Goal: Information Seeking & Learning: Learn about a topic

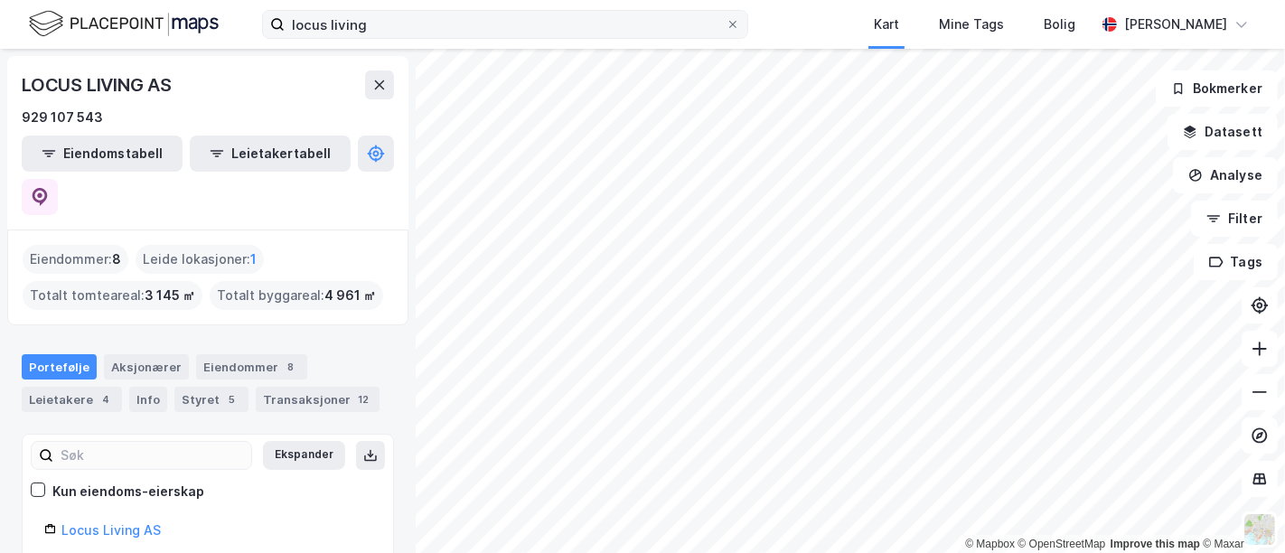
click at [727, 23] on icon at bounding box center [732, 24] width 11 height 11
click at [718, 23] on input "locus living" at bounding box center [505, 24] width 441 height 27
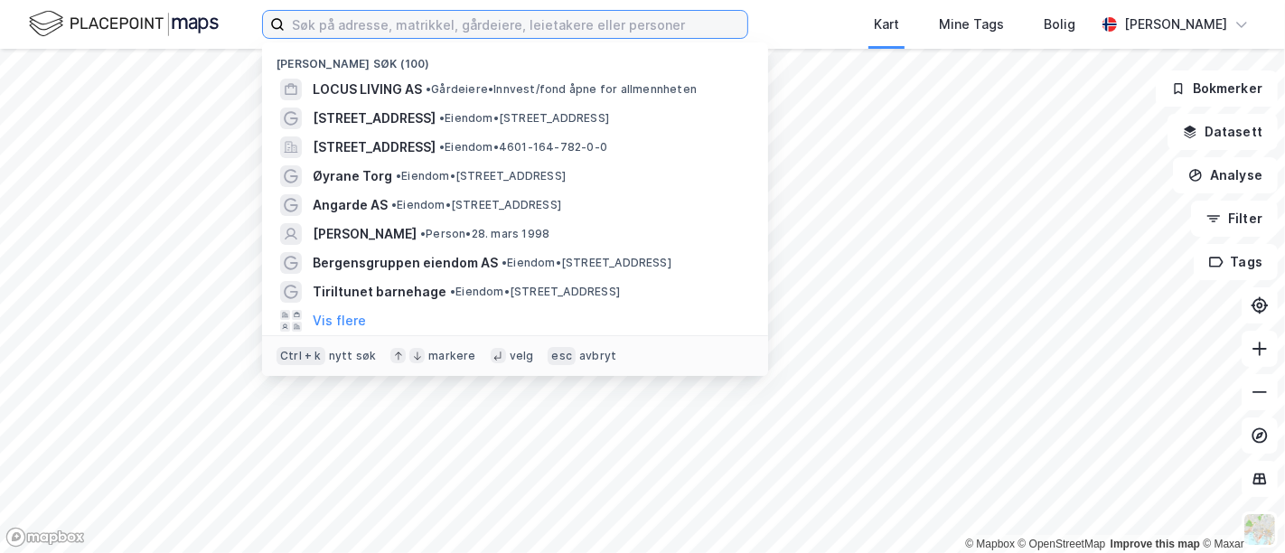
click at [660, 27] on input at bounding box center [516, 24] width 463 height 27
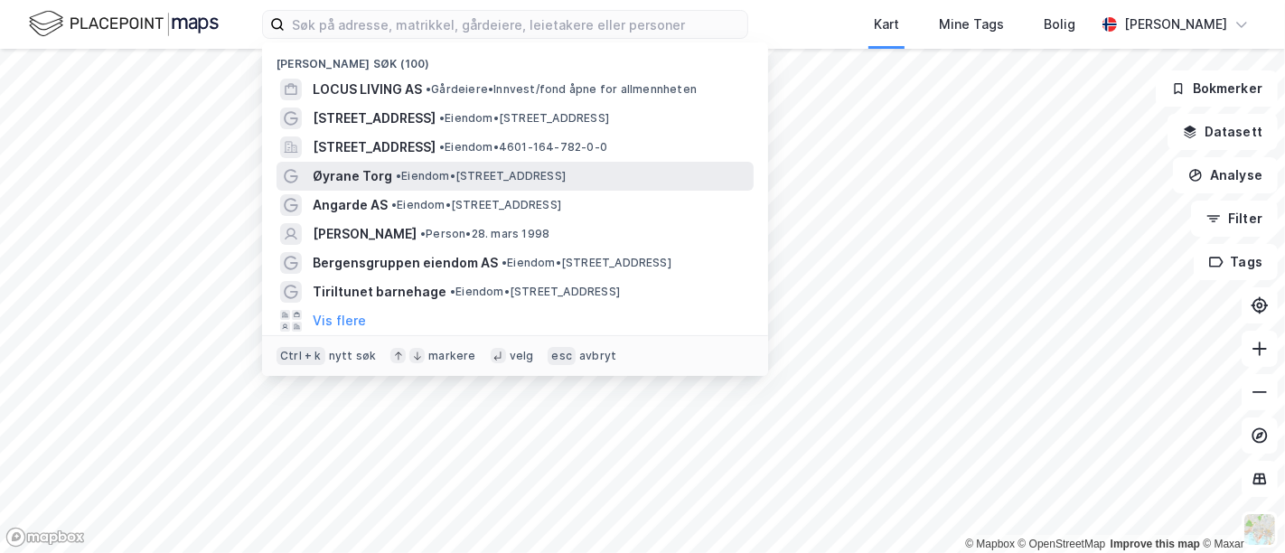
click at [566, 178] on span "• Eiendom • Ådnavegen 63, 5260 Indre Arna" at bounding box center [481, 176] width 170 height 14
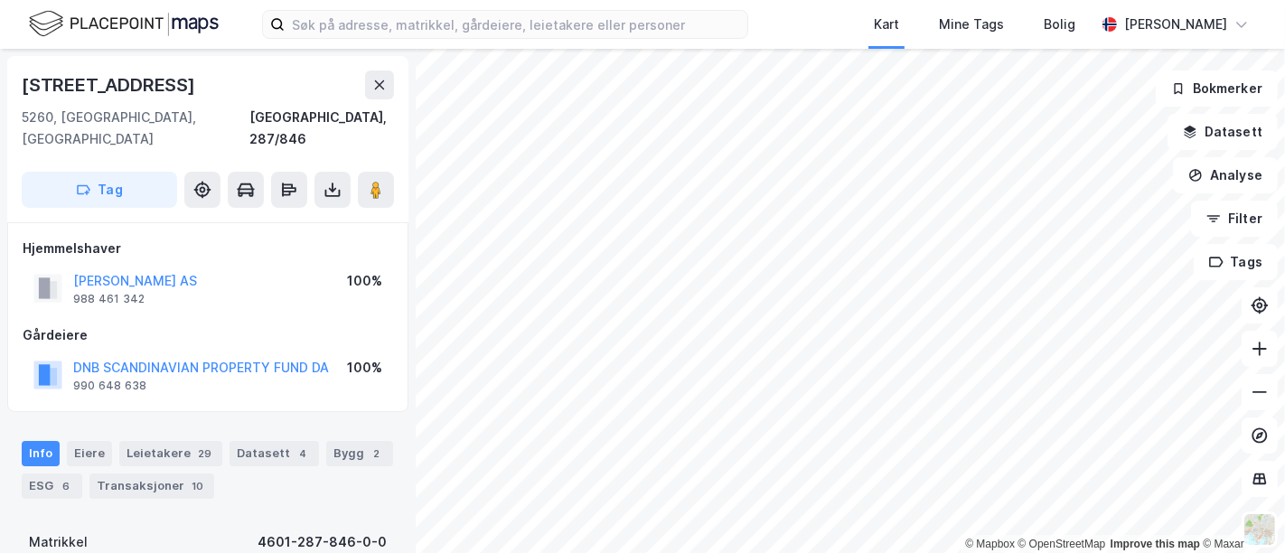
click at [383, 7] on div "Kart Mine Tags Bolig Marius W. Berntzen" at bounding box center [642, 24] width 1285 height 49
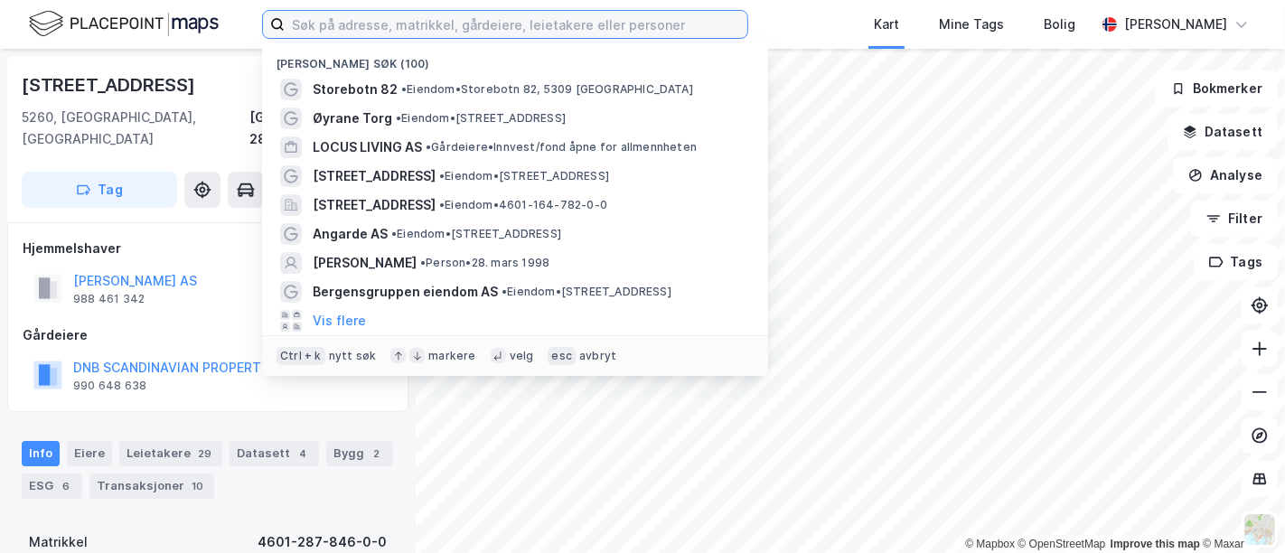
click at [382, 19] on input at bounding box center [516, 24] width 463 height 27
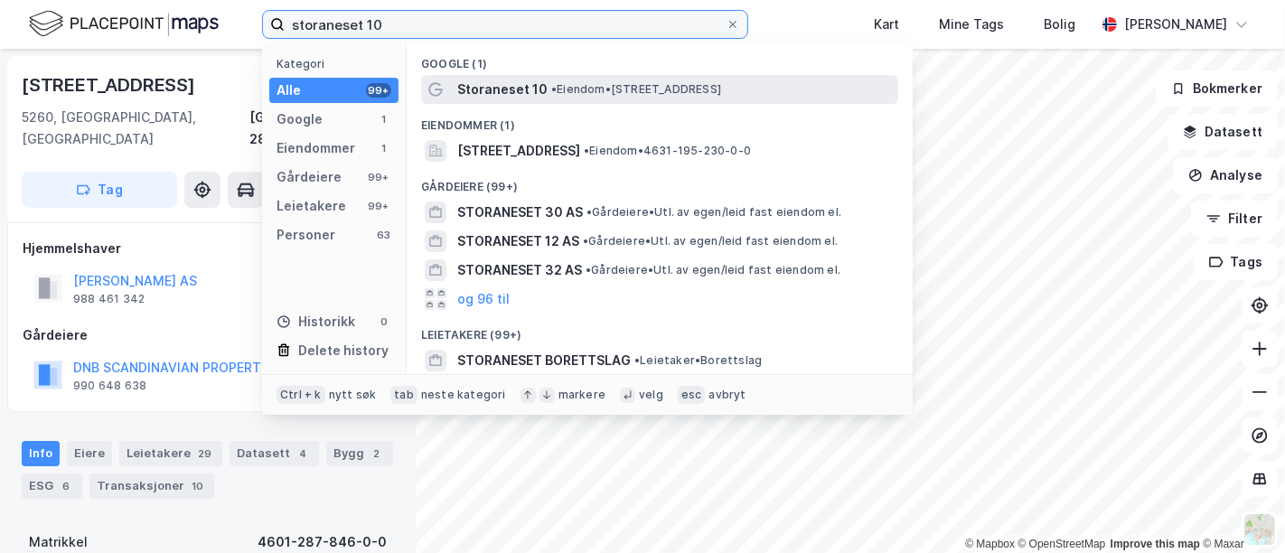
type input "storaneset 10"
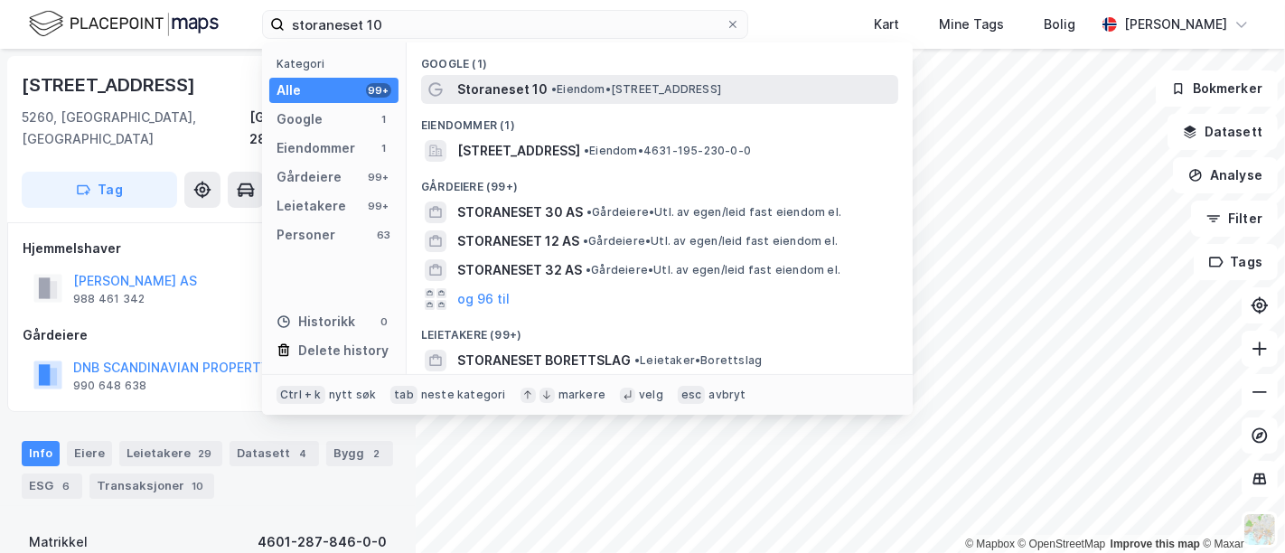
click at [510, 93] on span "Storaneset 10" at bounding box center [502, 90] width 90 height 22
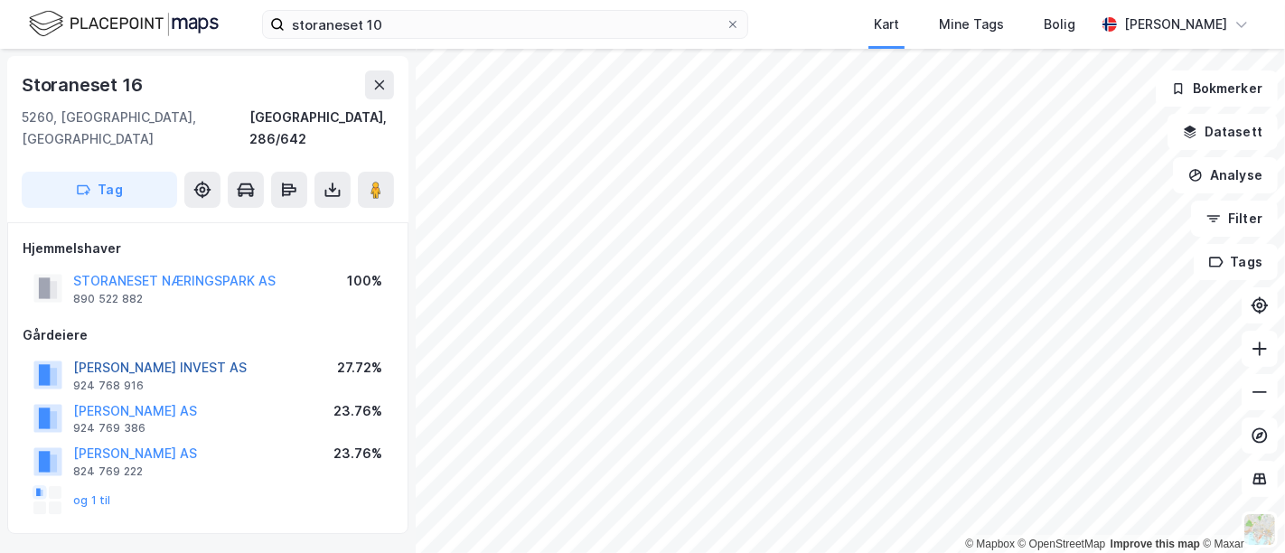
click at [0, 0] on button "JOHNSEN FRODE INVEST AS" at bounding box center [0, 0] width 0 height 0
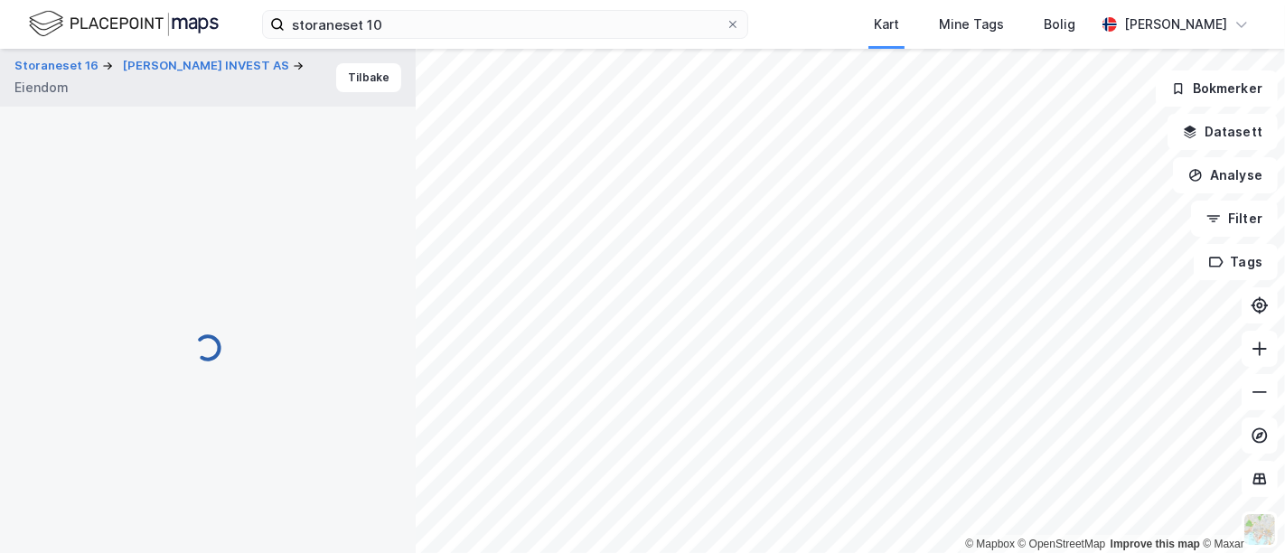
scroll to position [1, 0]
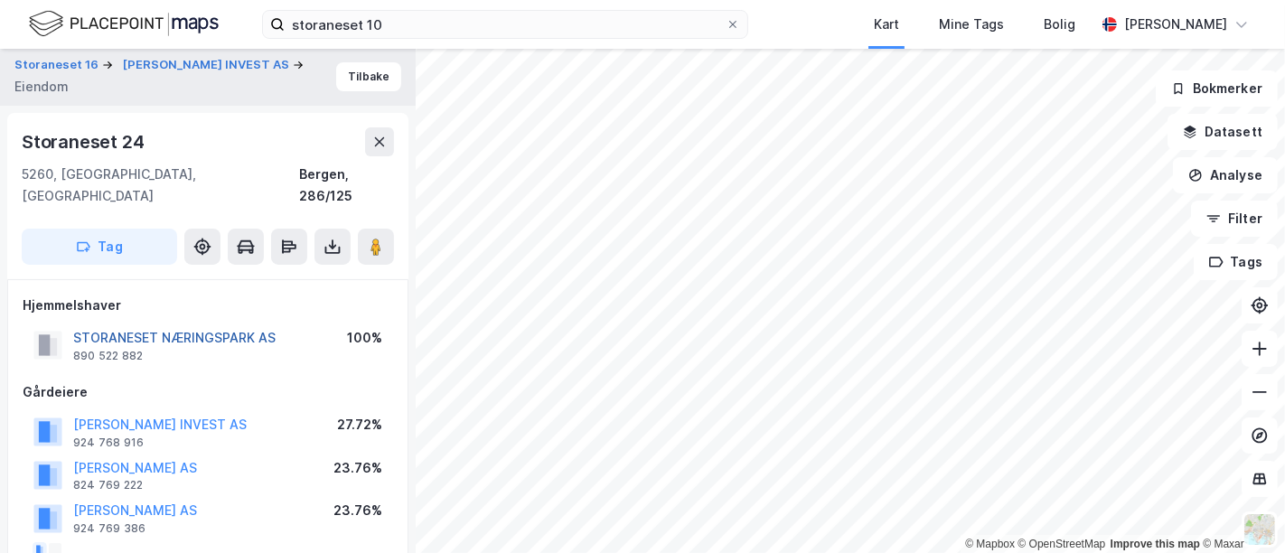
click at [0, 0] on button "STORANESET NÆRINGSPARK AS" at bounding box center [0, 0] width 0 height 0
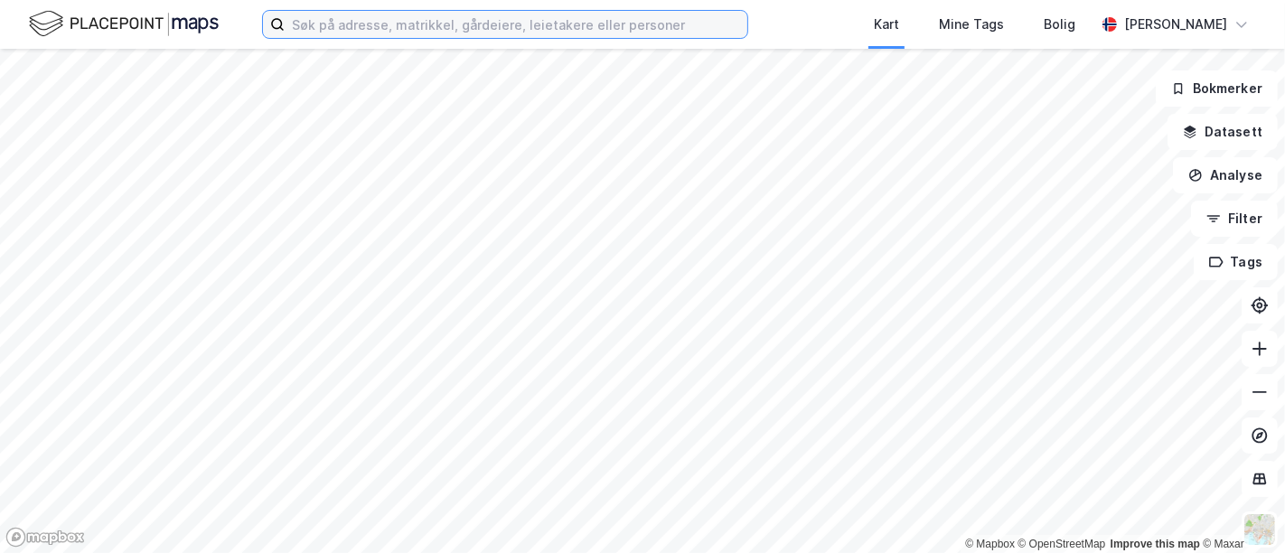
click at [510, 16] on input at bounding box center [516, 24] width 463 height 27
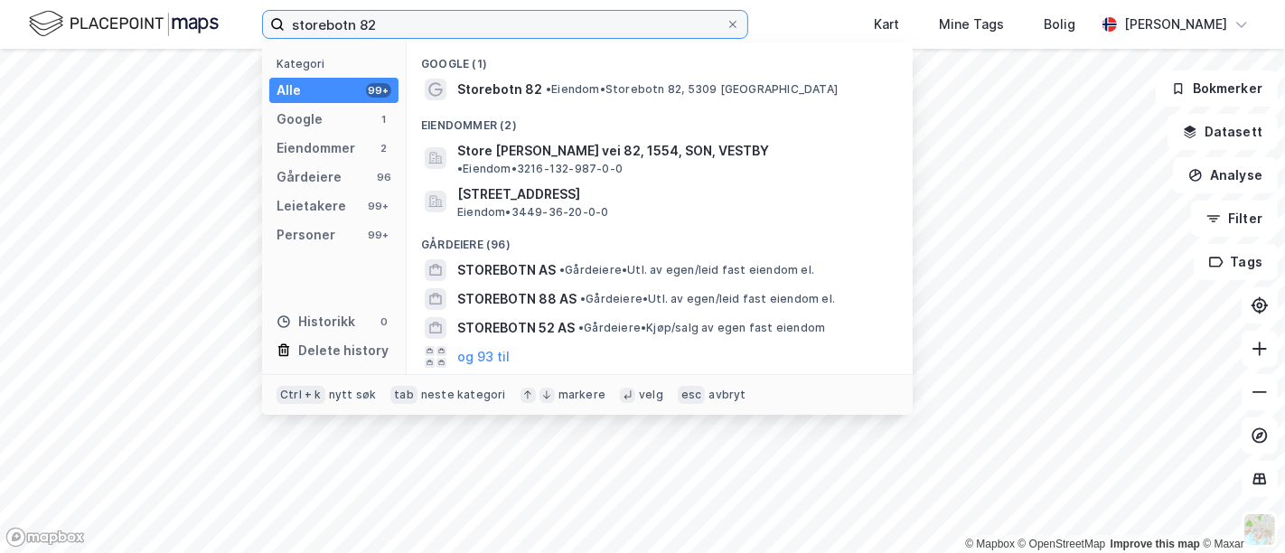
type input "storebotn 82"
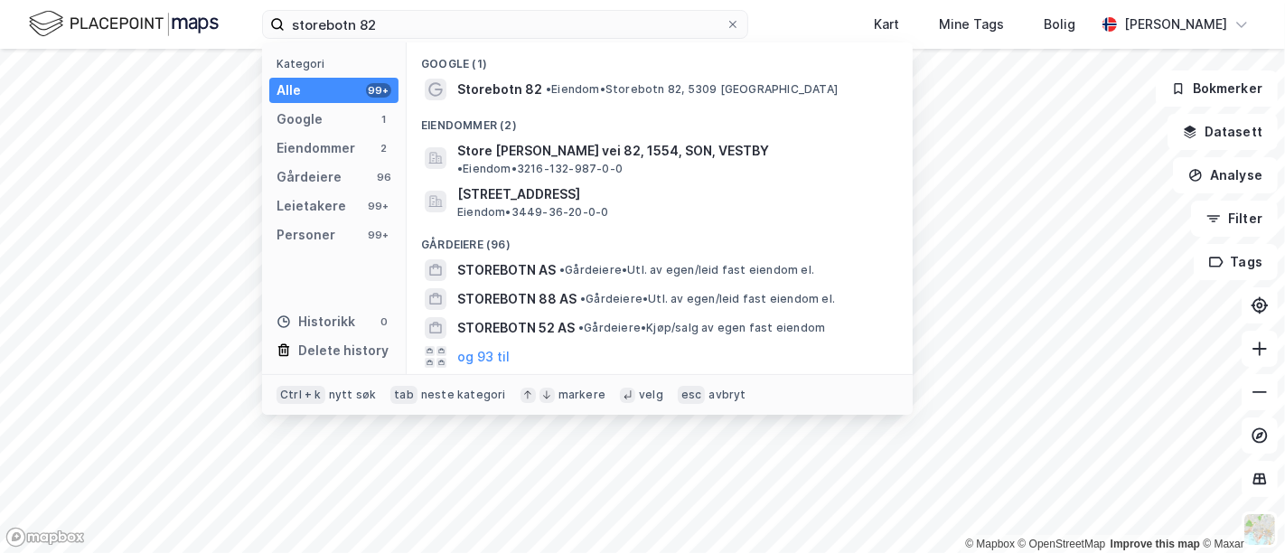
click at [549, 73] on div "Google (1)" at bounding box center [660, 58] width 506 height 33
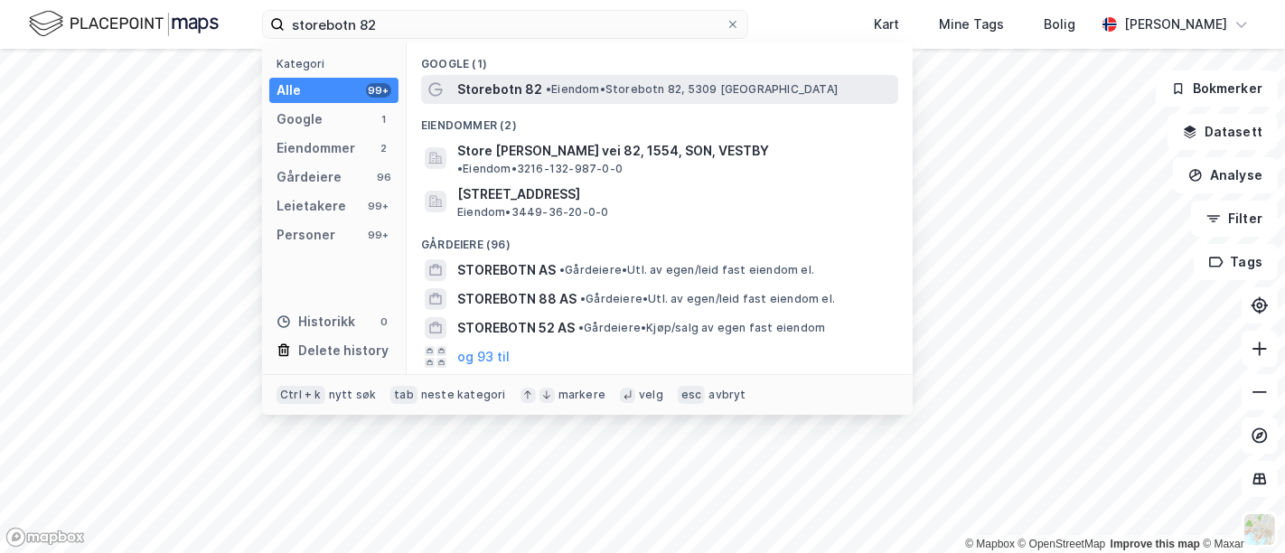
click at [549, 83] on span "•" at bounding box center [548, 89] width 5 height 14
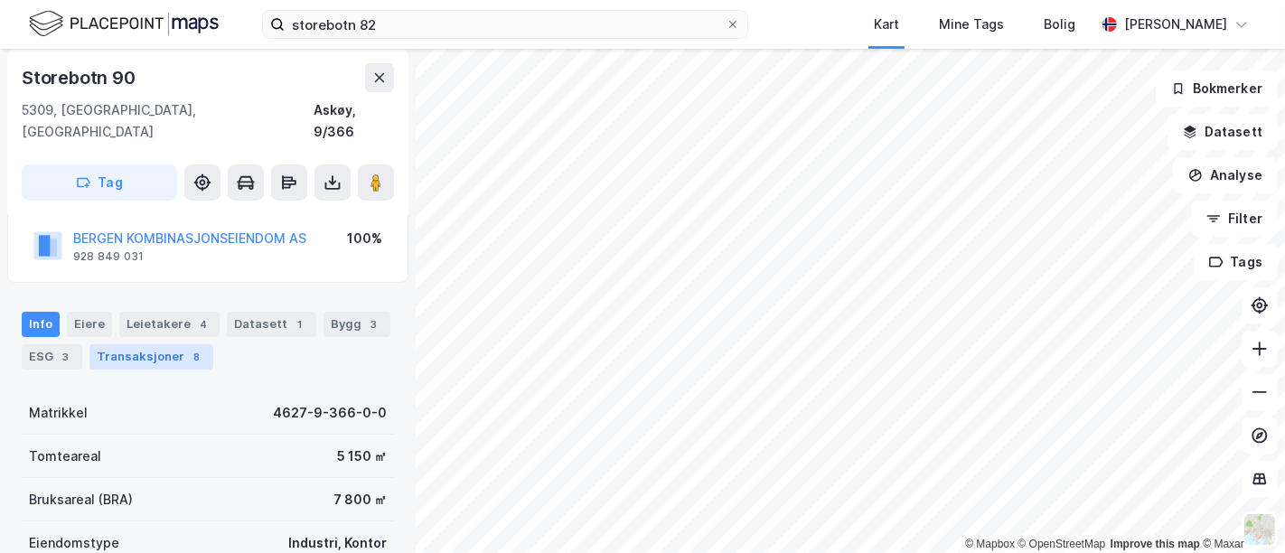
scroll to position [100, 0]
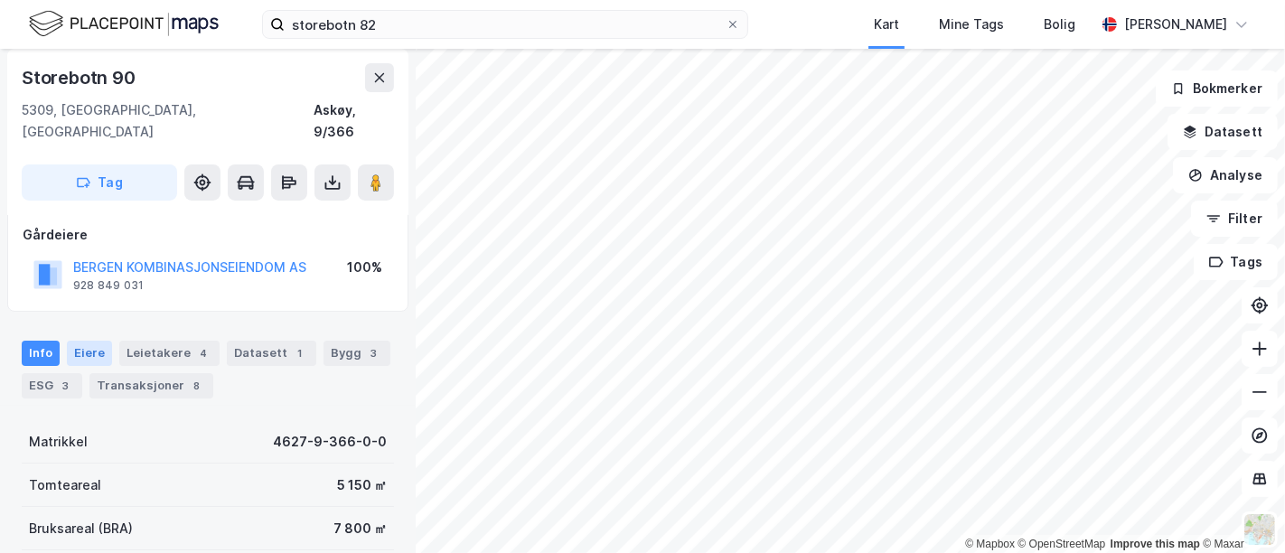
click at [95, 341] on div "Eiere" at bounding box center [89, 353] width 45 height 25
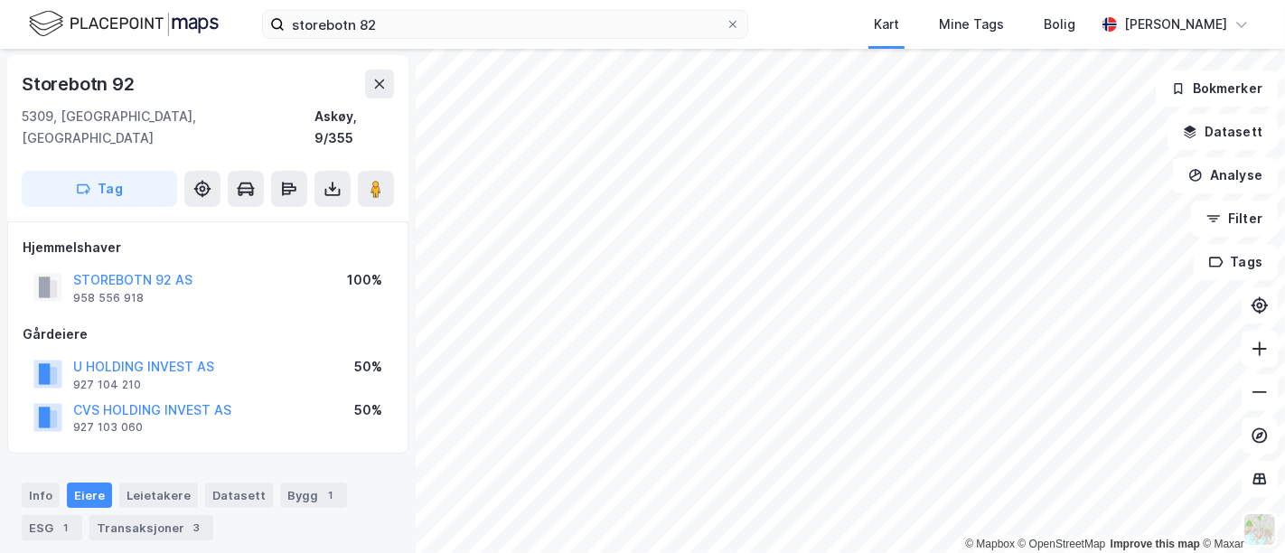
scroll to position [193, 0]
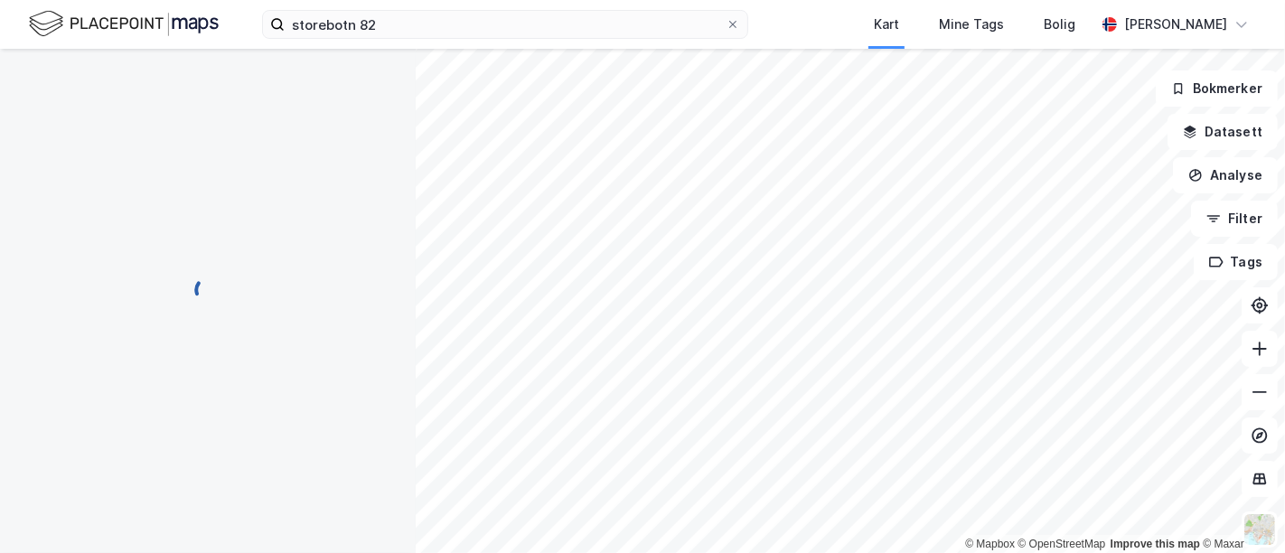
scroll to position [1, 0]
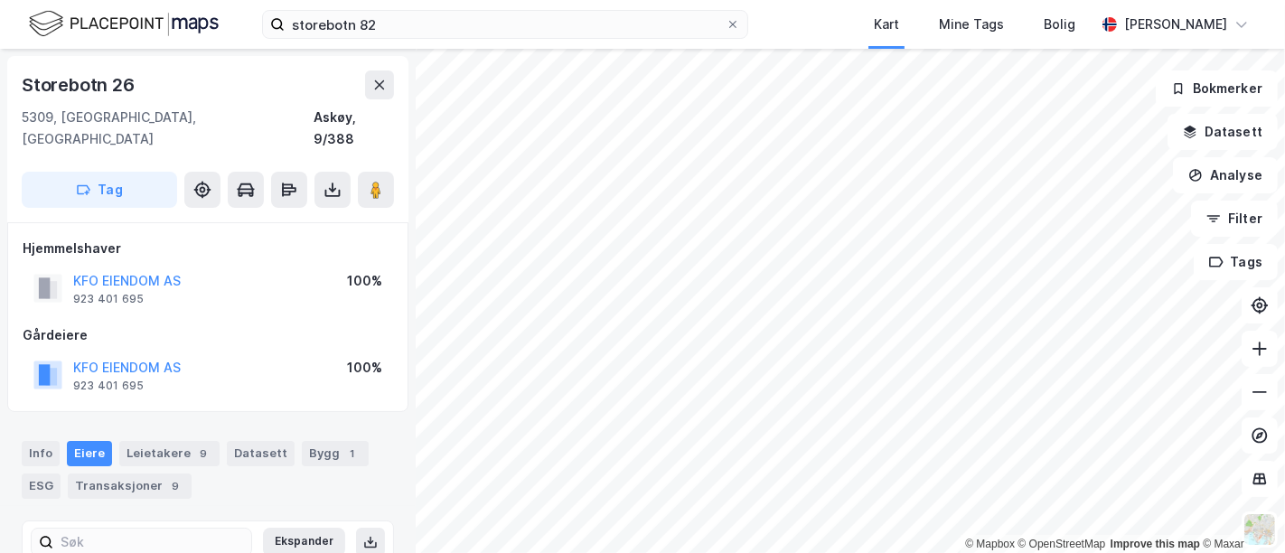
scroll to position [1, 0]
